Goal: Task Accomplishment & Management: Manage account settings

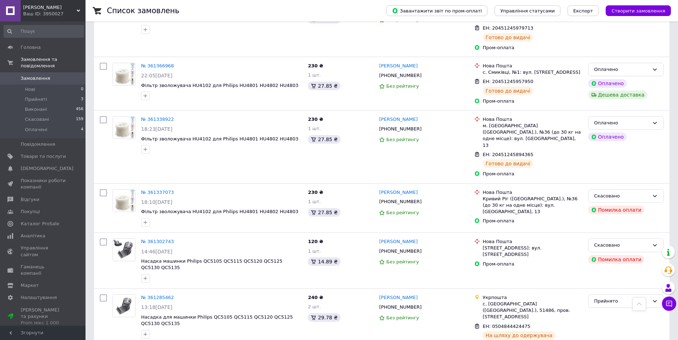
scroll to position [215, 0]
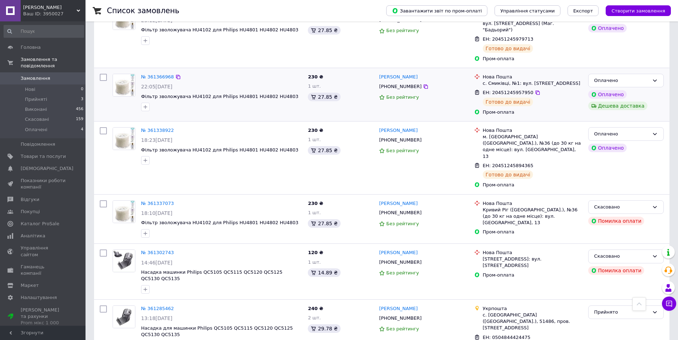
click at [512, 90] on span "ЕН: 20451245957950" at bounding box center [508, 92] width 51 height 5
copy span "20451245957950"
click at [460, 97] on div "Вадим Єрмаков +380965409138 Без рейтингу" at bounding box center [423, 94] width 95 height 47
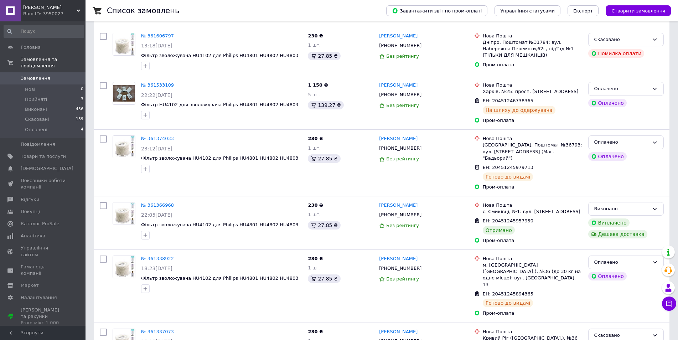
scroll to position [92, 0]
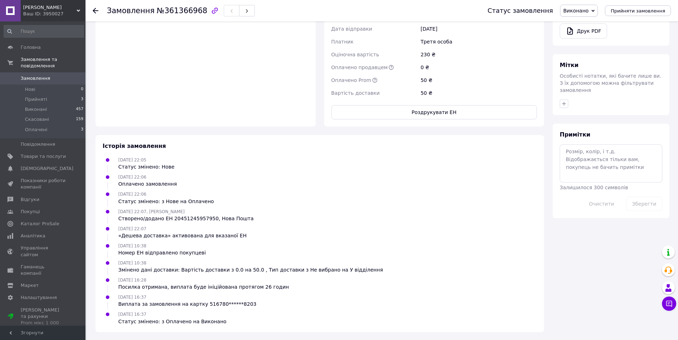
scroll to position [251, 0]
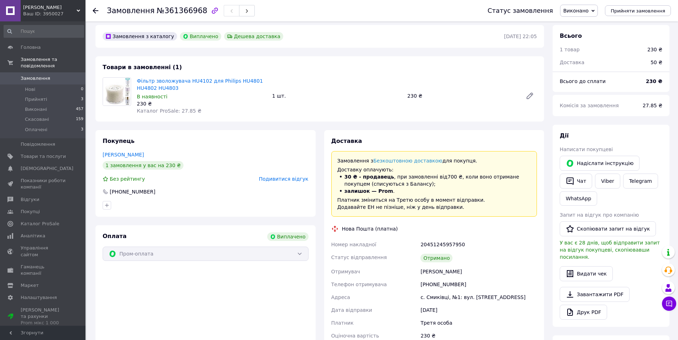
scroll to position [1, 0]
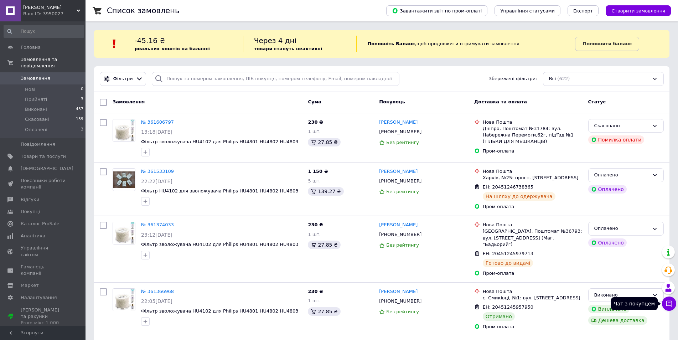
click at [672, 303] on icon at bounding box center [670, 304] width 6 height 6
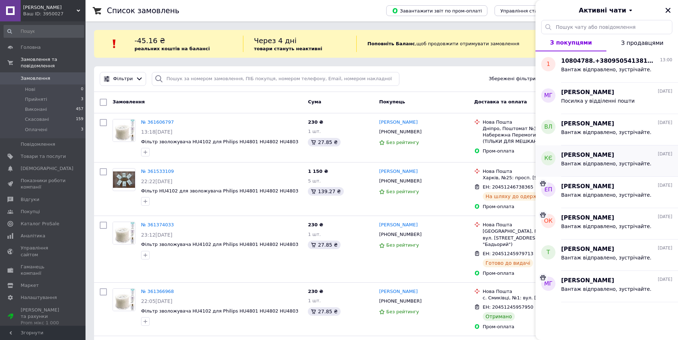
click at [583, 153] on span "КОМА Єрмаков" at bounding box center [587, 155] width 53 height 8
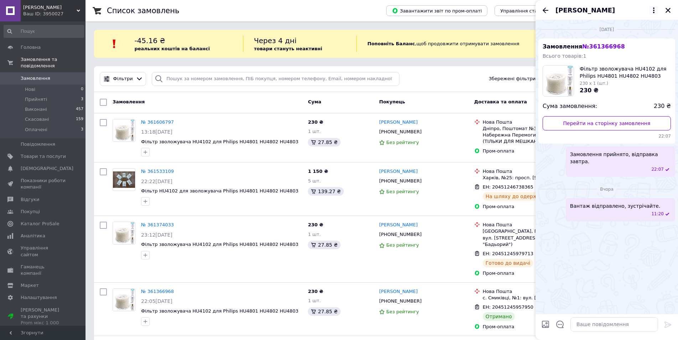
click at [654, 8] on icon at bounding box center [653, 10] width 1 height 6
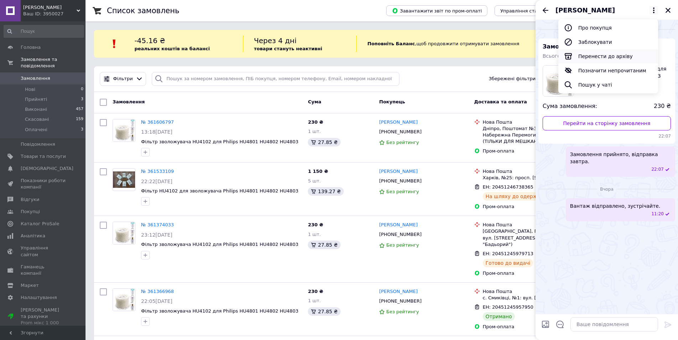
click at [614, 55] on button "Перенести до архіву" at bounding box center [609, 56] width 100 height 14
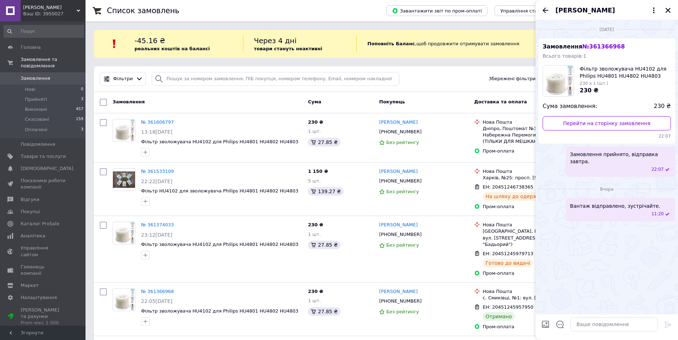
click at [547, 10] on icon "Назад" at bounding box center [546, 9] width 6 height 5
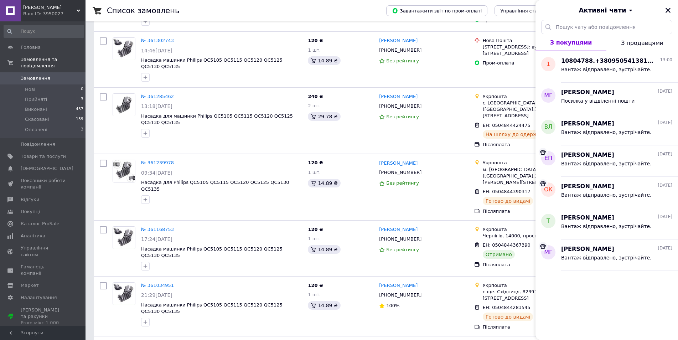
scroll to position [428, 0]
click at [671, 9] on icon "Закрити" at bounding box center [668, 10] width 6 height 6
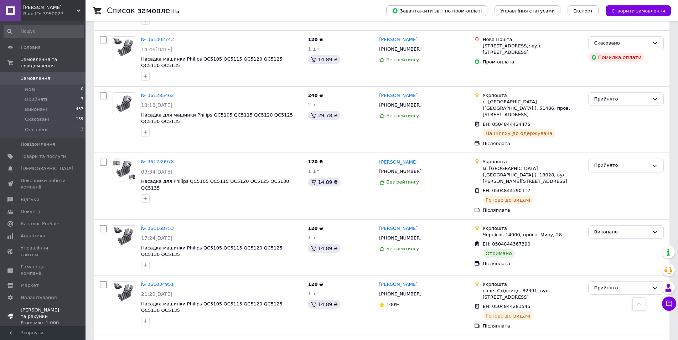
click at [33, 320] on div "Prom мікс 1 000" at bounding box center [43, 323] width 45 height 6
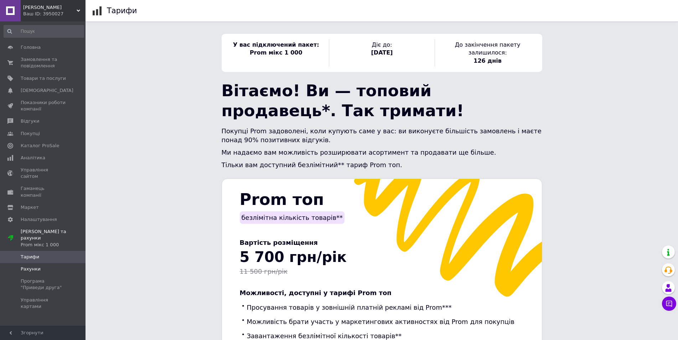
click at [32, 266] on span "Рахунки" at bounding box center [31, 269] width 20 height 6
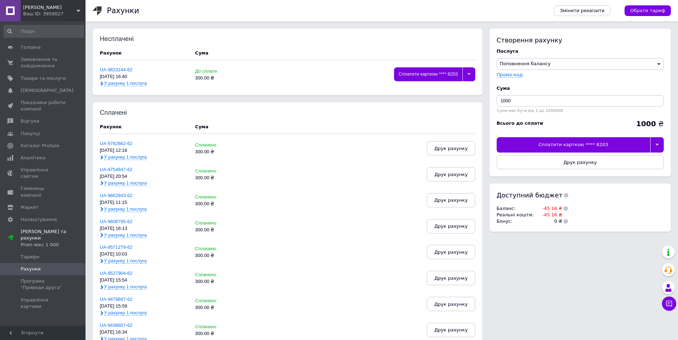
click at [121, 83] on span "У рахунку 1 послуга" at bounding box center [125, 84] width 43 height 6
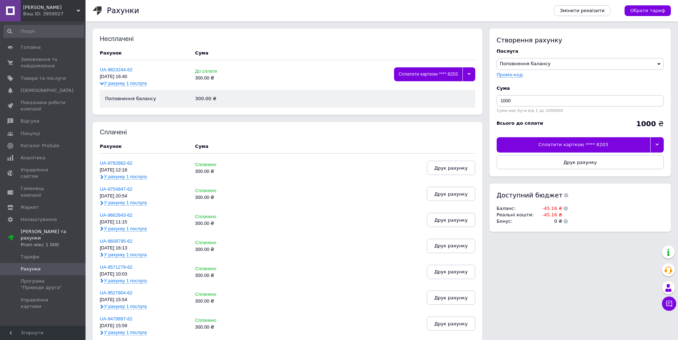
click at [137, 83] on span "У рахунку 1 послуга" at bounding box center [125, 84] width 43 height 6
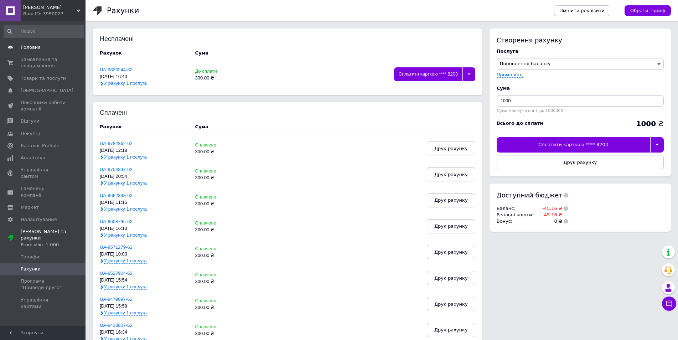
click at [41, 44] on span "Головна" at bounding box center [43, 47] width 45 height 6
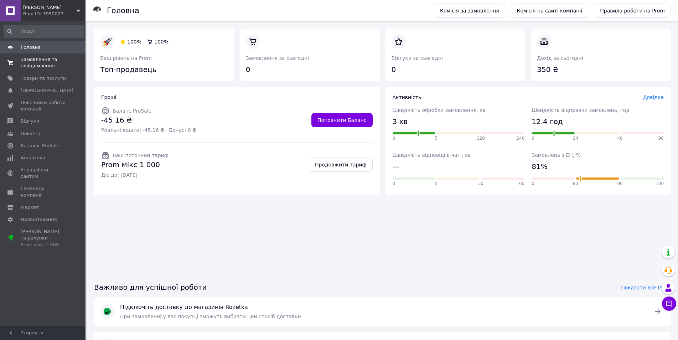
click at [32, 67] on span "Замовлення та повідомлення" at bounding box center [43, 62] width 45 height 13
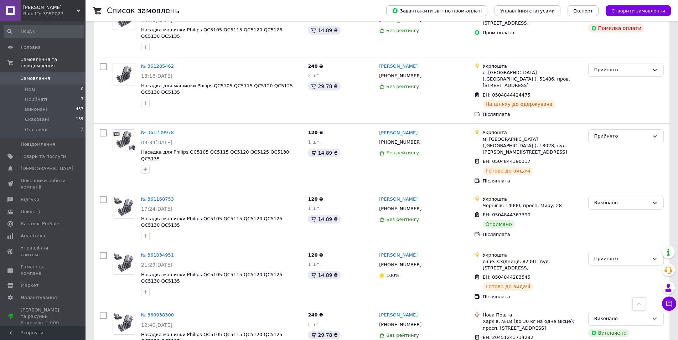
scroll to position [461, 0]
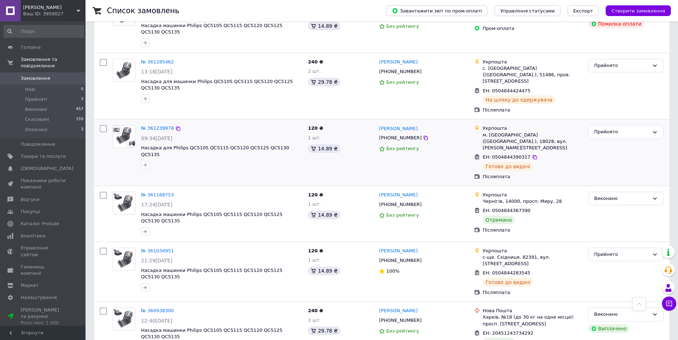
click at [506, 154] on span "ЕН: 0504844390317" at bounding box center [507, 156] width 48 height 5
copy span "0504844390317"
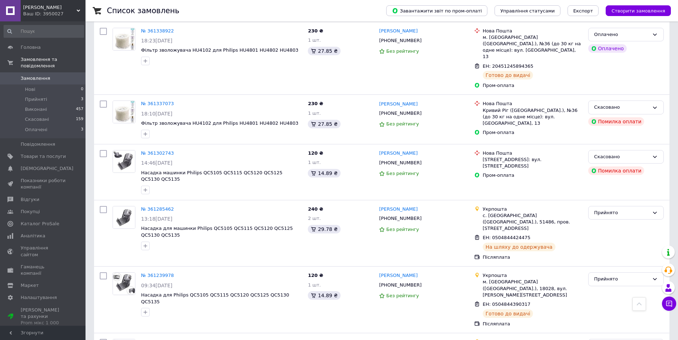
scroll to position [351, 0]
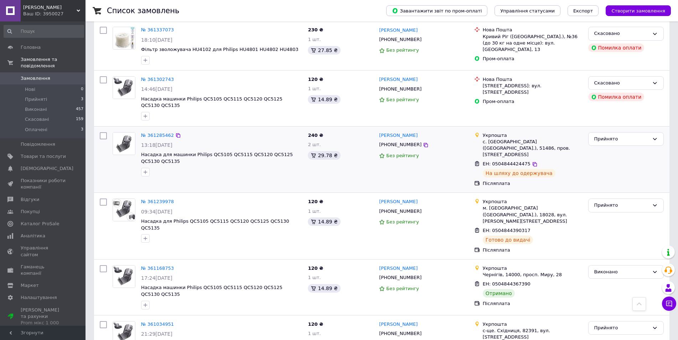
click at [517, 161] on span "ЕН: 0504844424475" at bounding box center [507, 163] width 48 height 5
copy span "0504844424475"
click at [36, 51] on span "Головна" at bounding box center [31, 47] width 20 height 6
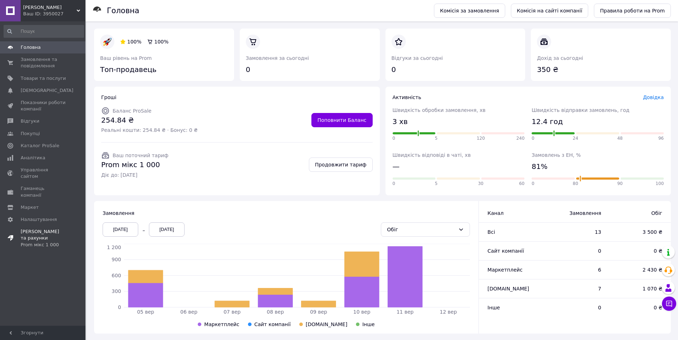
click at [30, 226] on link "Тарифи та рахунки Prom мікс 1 000" at bounding box center [44, 238] width 88 height 25
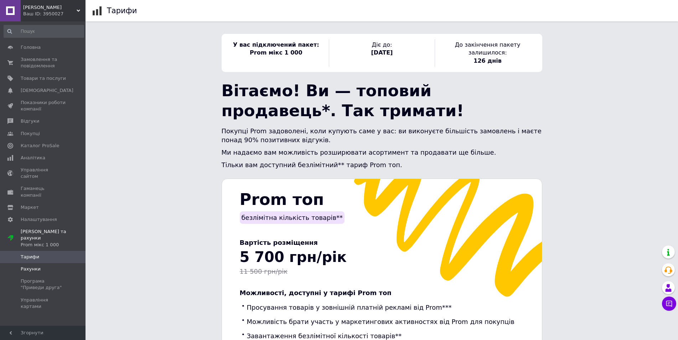
click at [37, 266] on span "Рахунки" at bounding box center [31, 269] width 20 height 6
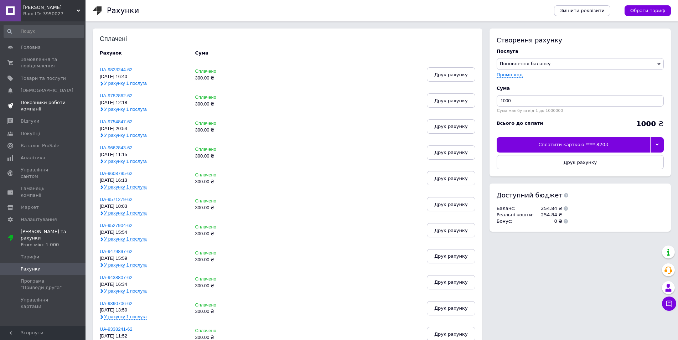
click at [33, 105] on span "Показники роботи компанії" at bounding box center [43, 105] width 45 height 13
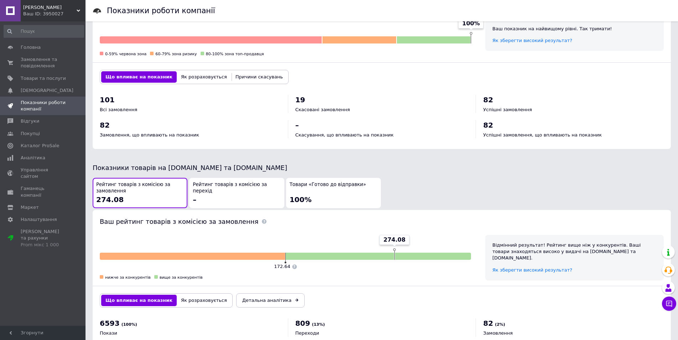
scroll to position [214, 0]
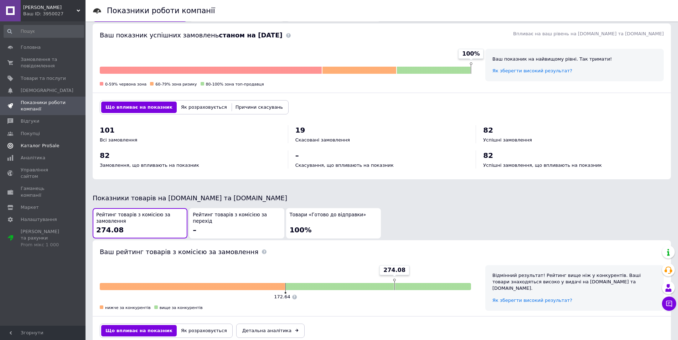
click at [34, 149] on span "Каталог ProSale" at bounding box center [40, 146] width 38 height 6
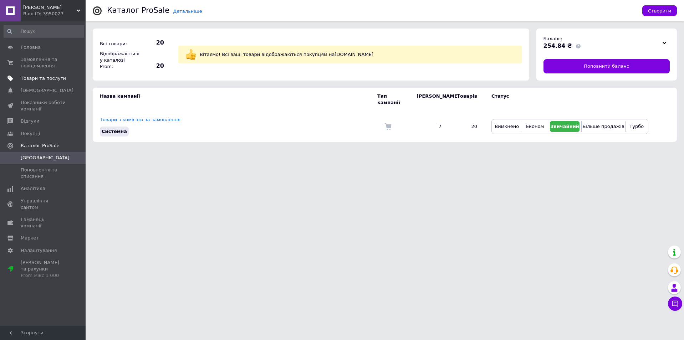
click at [47, 74] on link "Товари та послуги" at bounding box center [44, 78] width 88 height 12
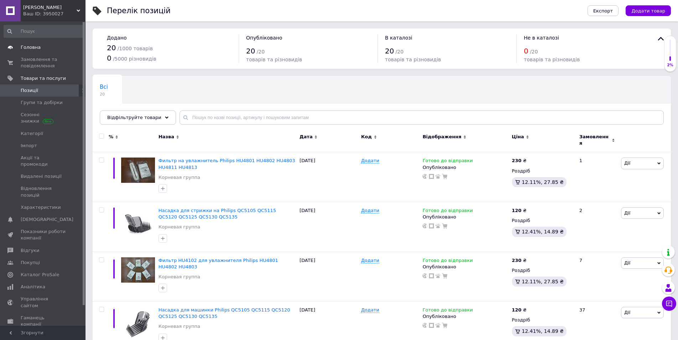
click at [28, 45] on span "Головна" at bounding box center [31, 47] width 20 height 6
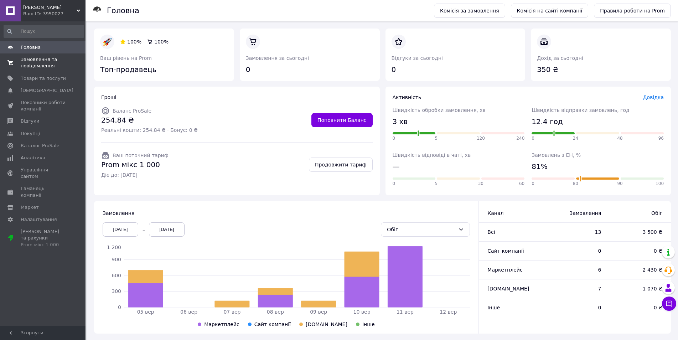
click at [32, 61] on span "Замовлення та повідомлення" at bounding box center [43, 62] width 45 height 13
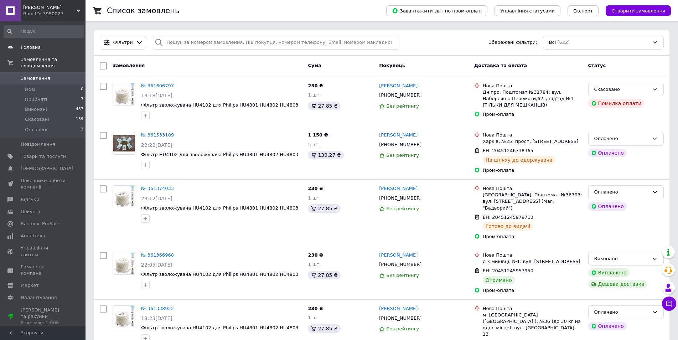
click at [34, 50] on span "Головна" at bounding box center [31, 47] width 20 height 6
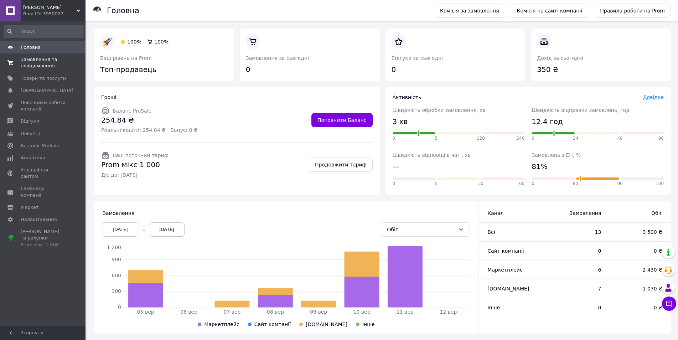
click at [17, 60] on span at bounding box center [10, 62] width 21 height 13
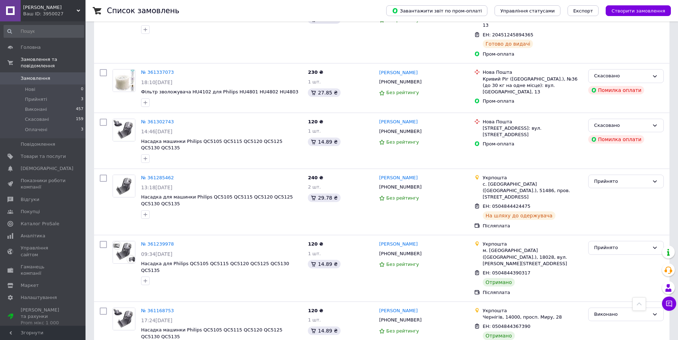
scroll to position [317, 0]
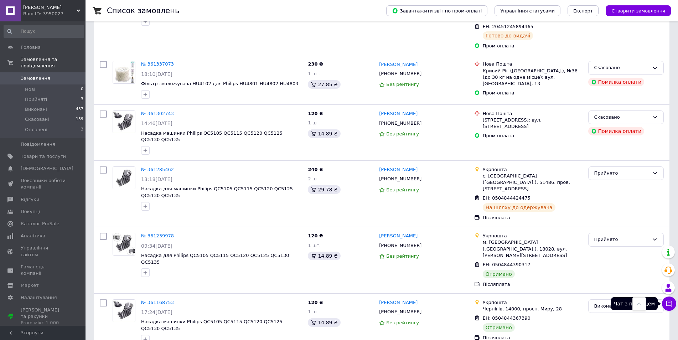
click at [670, 302] on icon at bounding box center [669, 303] width 7 height 7
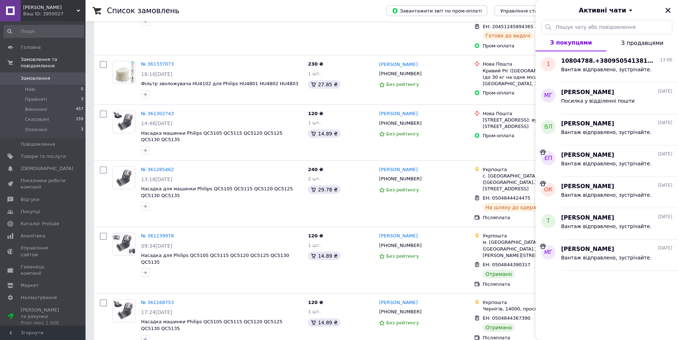
click at [609, 11] on span "Активні чати" at bounding box center [602, 10] width 47 height 9
click at [586, 41] on button "Архівні" at bounding box center [607, 42] width 86 height 14
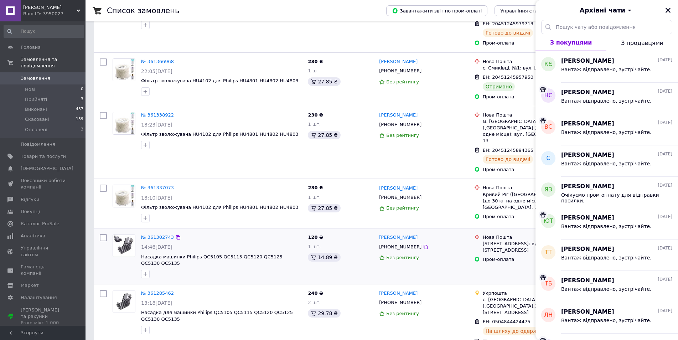
scroll to position [175, 0]
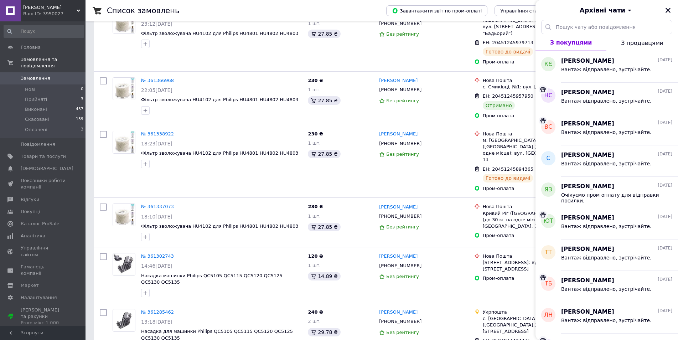
click at [609, 8] on span "Архівні чати" at bounding box center [603, 10] width 46 height 9
click at [601, 23] on button "Активні" at bounding box center [607, 28] width 86 height 14
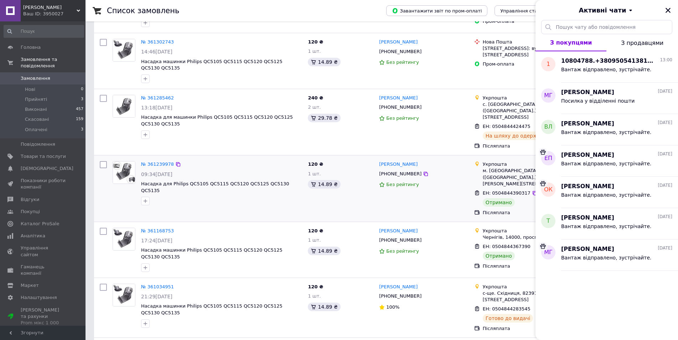
scroll to position [389, 0]
click at [596, 229] on span "Вантаж відправлено, зустрічайте." at bounding box center [606, 226] width 91 height 6
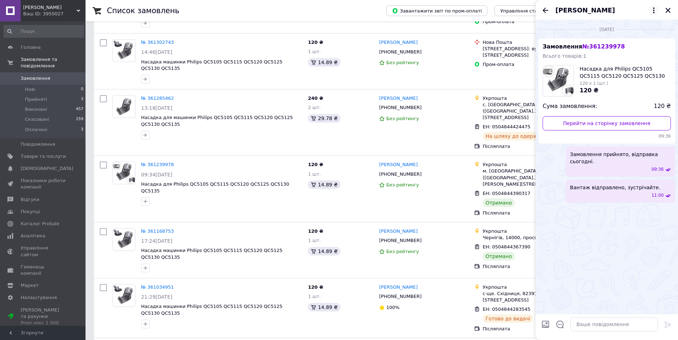
click at [657, 13] on icon at bounding box center [654, 10] width 9 height 9
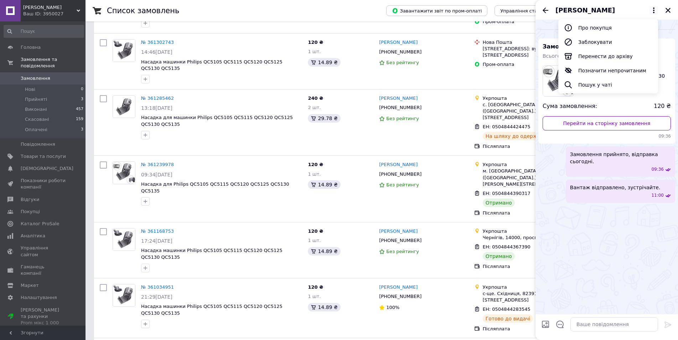
click at [656, 12] on icon at bounding box center [654, 10] width 9 height 9
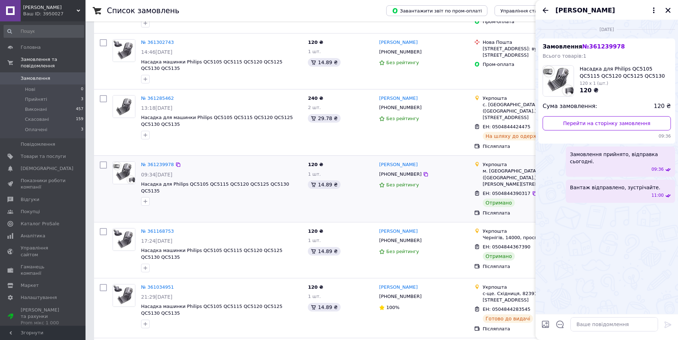
click at [500, 191] on span "ЕН: 0504844390317" at bounding box center [507, 193] width 48 height 5
copy span "0504844390317"
click at [656, 7] on icon at bounding box center [654, 10] width 9 height 9
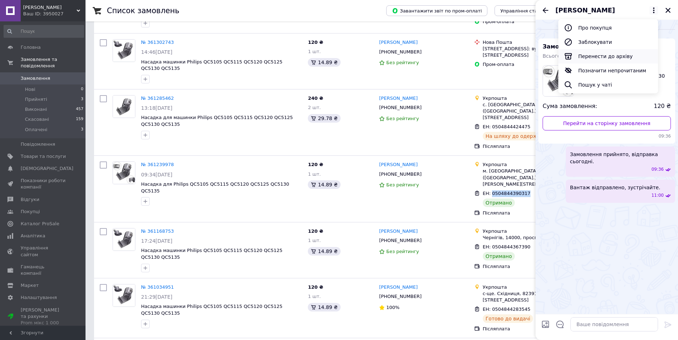
click at [607, 56] on button "Перенести до архіву" at bounding box center [609, 56] width 100 height 14
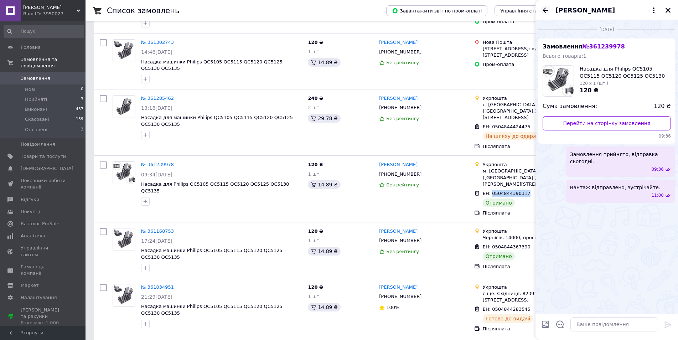
click at [545, 9] on icon "Назад" at bounding box center [546, 9] width 6 height 5
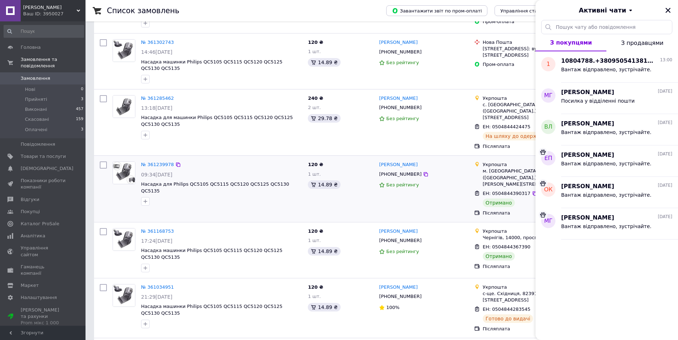
click at [452, 182] on div "Без рейтингу" at bounding box center [423, 185] width 89 height 7
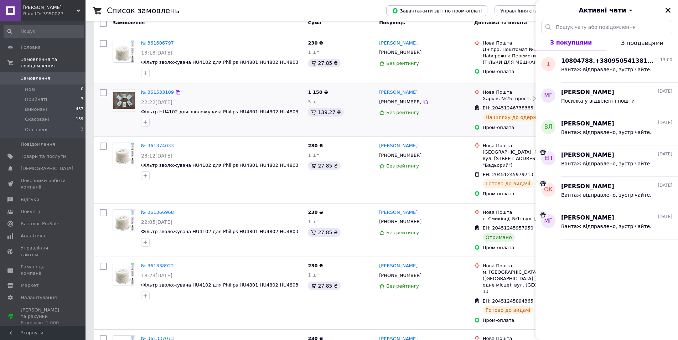
scroll to position [32, 0]
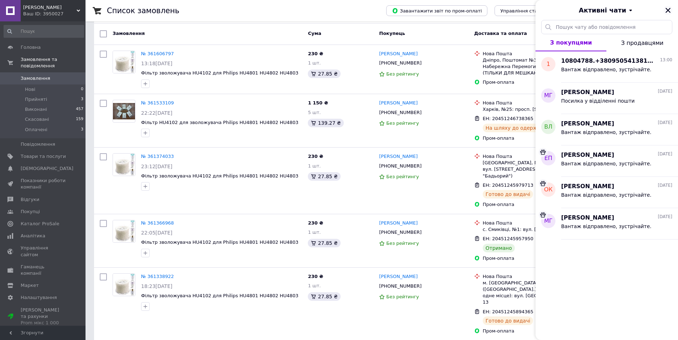
click at [668, 10] on icon "Закрити" at bounding box center [668, 10] width 5 height 5
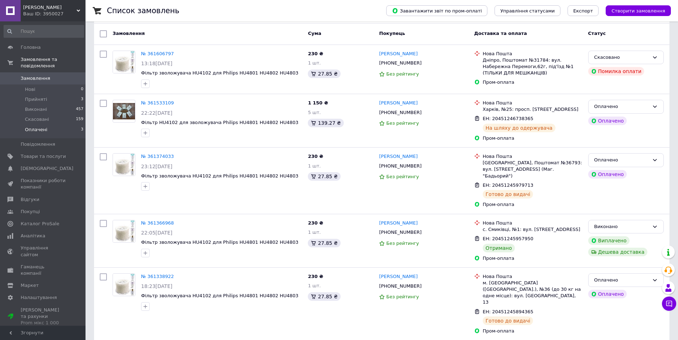
click at [46, 125] on li "Оплачені 3" at bounding box center [44, 132] width 88 height 14
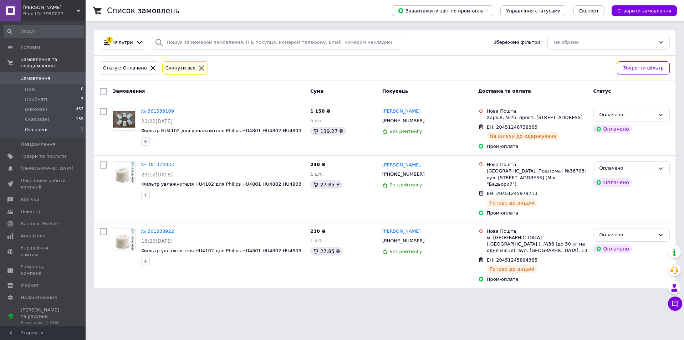
click at [164, 69] on div "Cкинути все" at bounding box center [180, 68] width 33 height 7
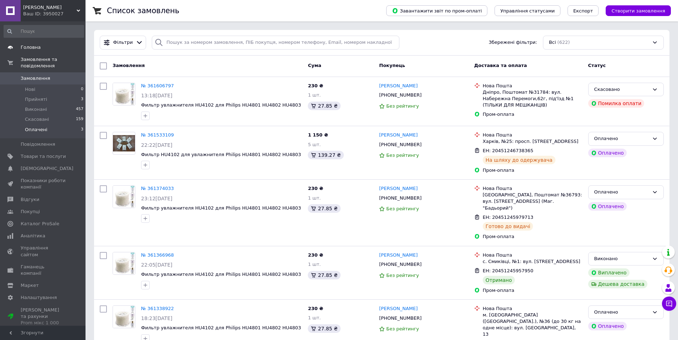
click at [40, 51] on link "Головна" at bounding box center [44, 47] width 88 height 12
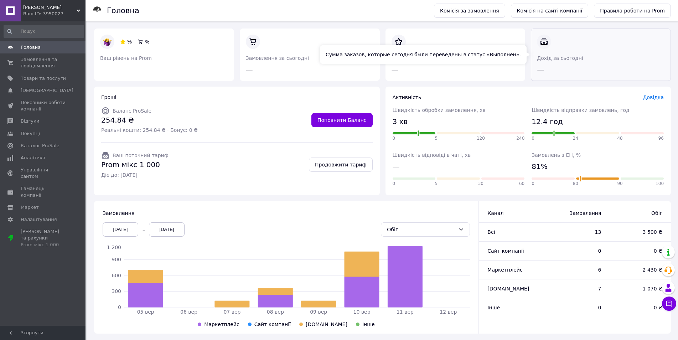
click at [537, 75] on link at bounding box center [537, 75] width 0 height 0
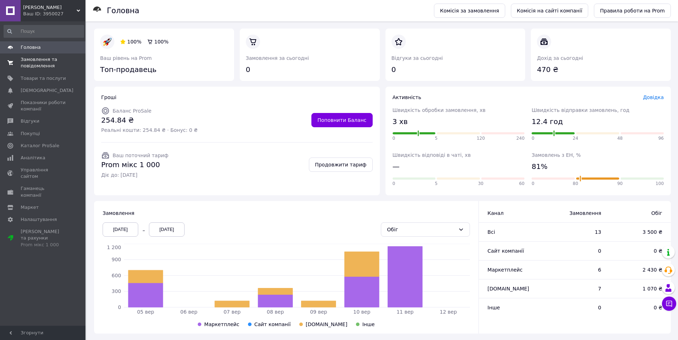
click at [21, 64] on span "Замовлення та повідомлення" at bounding box center [43, 62] width 45 height 13
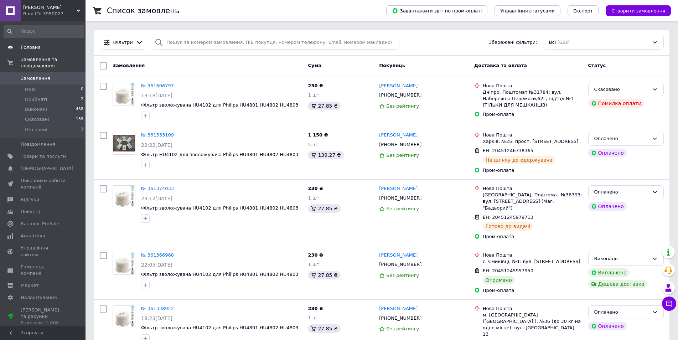
click at [34, 51] on link "Головна" at bounding box center [44, 47] width 88 height 12
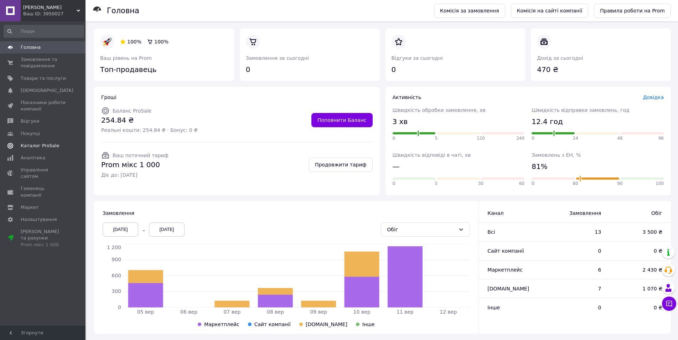
click at [40, 144] on span "Каталог ProSale" at bounding box center [40, 146] width 38 height 6
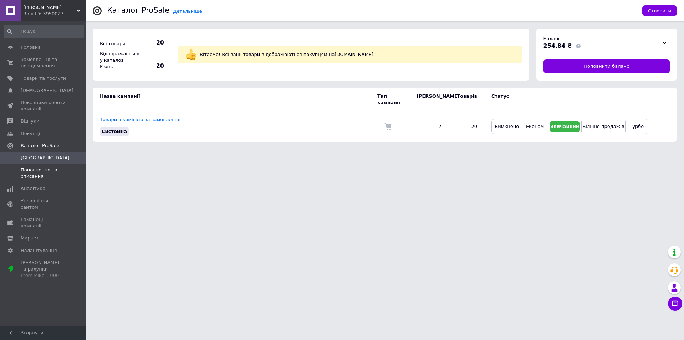
click at [32, 174] on span "Поповнення та списання" at bounding box center [43, 173] width 45 height 13
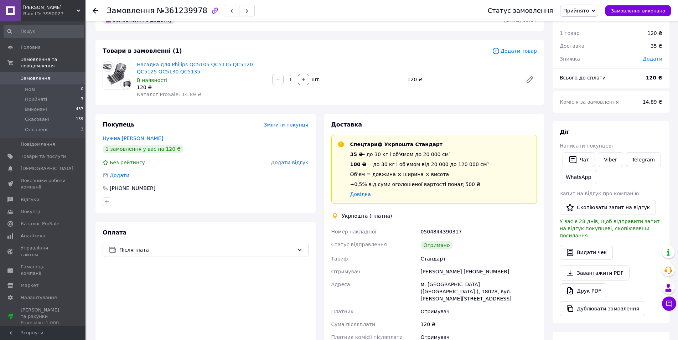
scroll to position [223, 0]
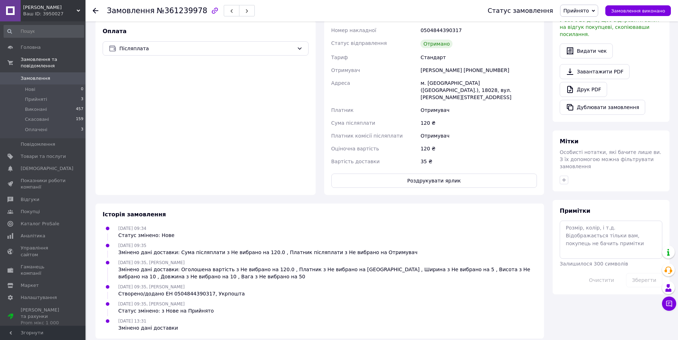
click at [589, 10] on span "Прийнято" at bounding box center [577, 11] width 26 height 6
click at [591, 21] on li "Виконано" at bounding box center [579, 25] width 37 height 11
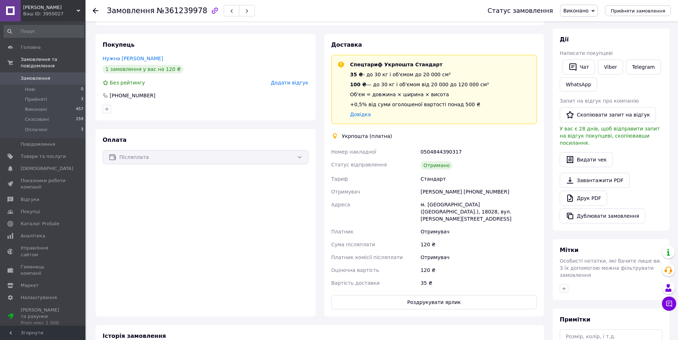
scroll to position [100, 0]
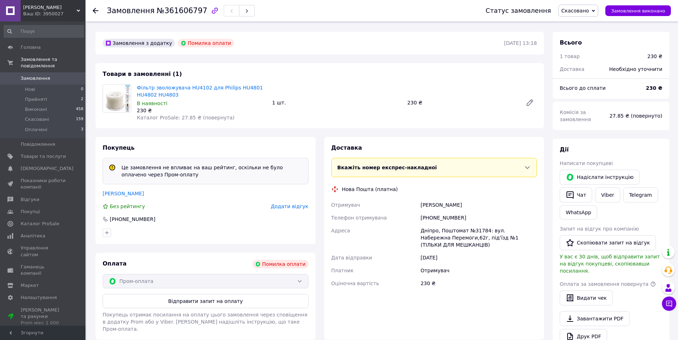
scroll to position [14, 0]
